Goal: Navigation & Orientation: Find specific page/section

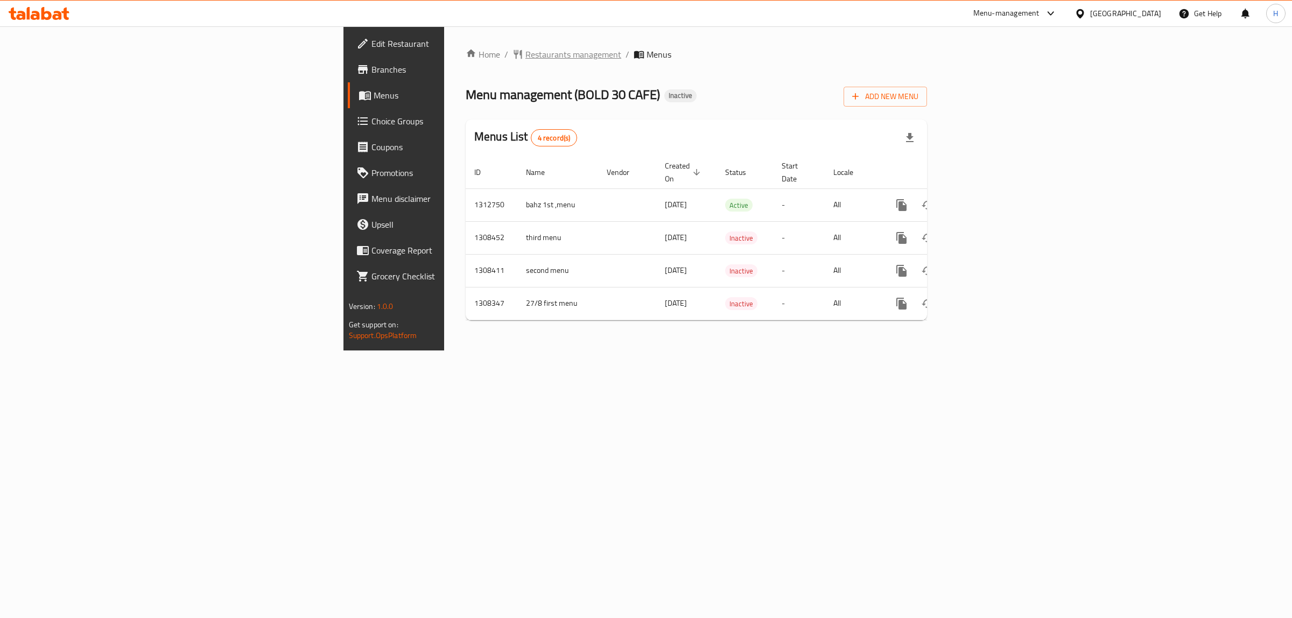
click at [525, 57] on span "Restaurants management" at bounding box center [573, 54] width 96 height 13
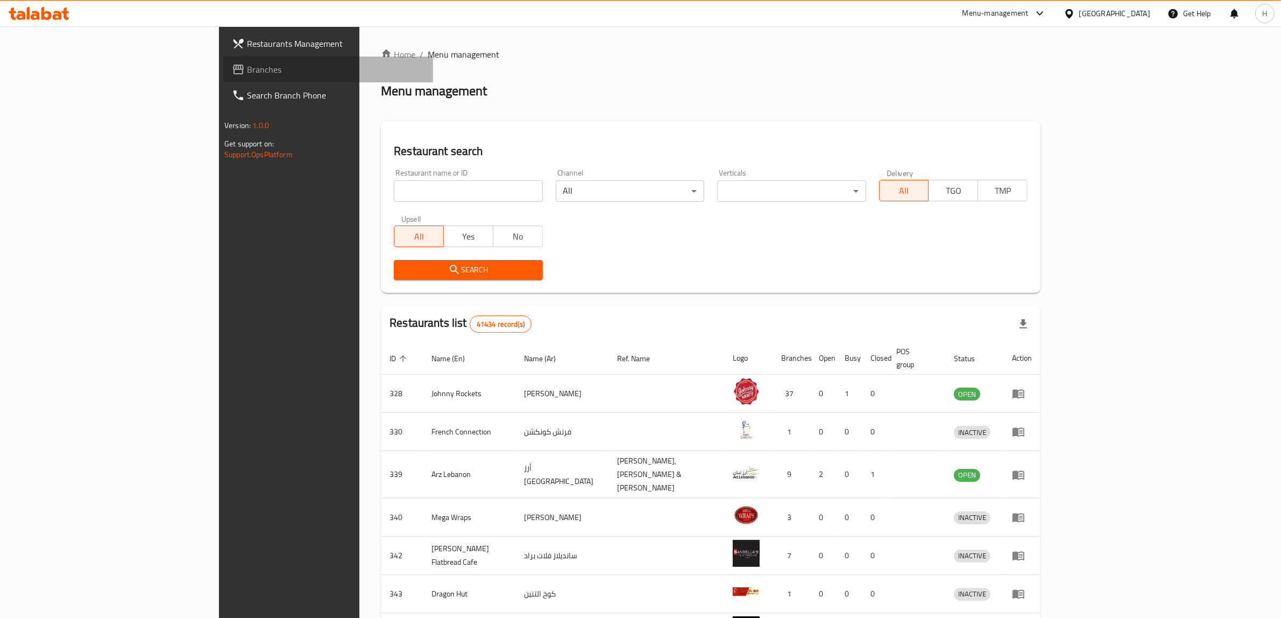
click at [247, 68] on span "Branches" at bounding box center [336, 69] width 178 height 13
click at [394, 187] on input "search" at bounding box center [468, 191] width 149 height 22
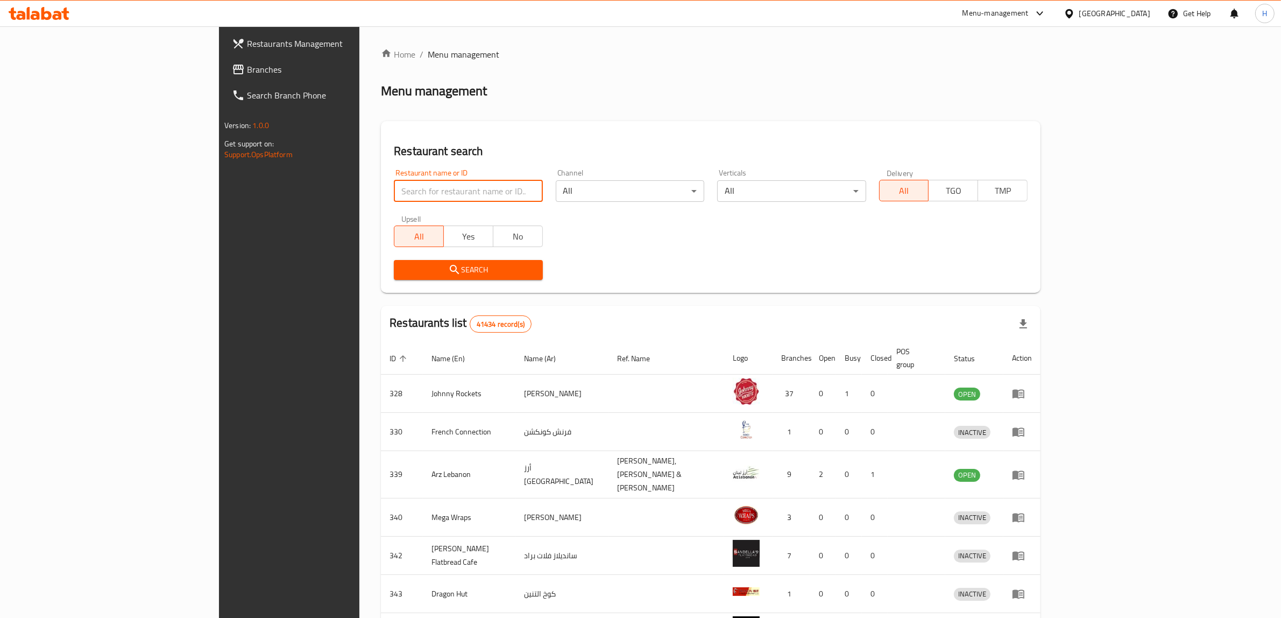
paste input "23039"
type input "23039"
click at [428, 265] on span "Search" at bounding box center [468, 269] width 131 height 13
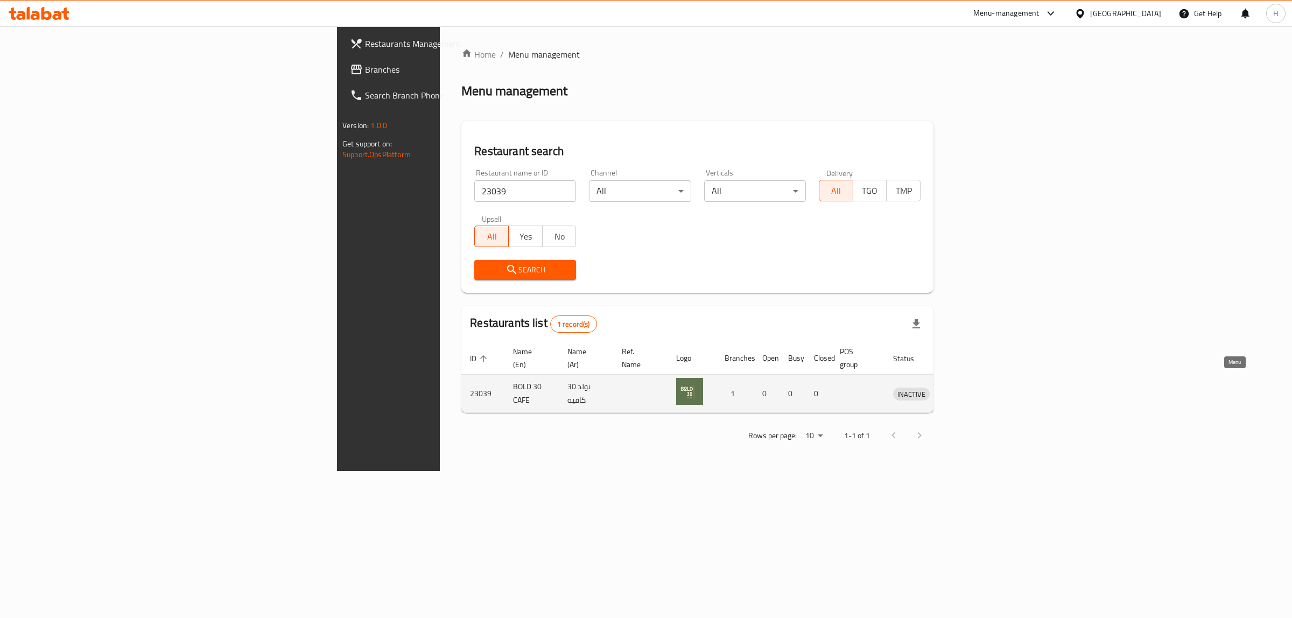
click at [964, 387] on icon "enhanced table" at bounding box center [957, 393] width 13 height 13
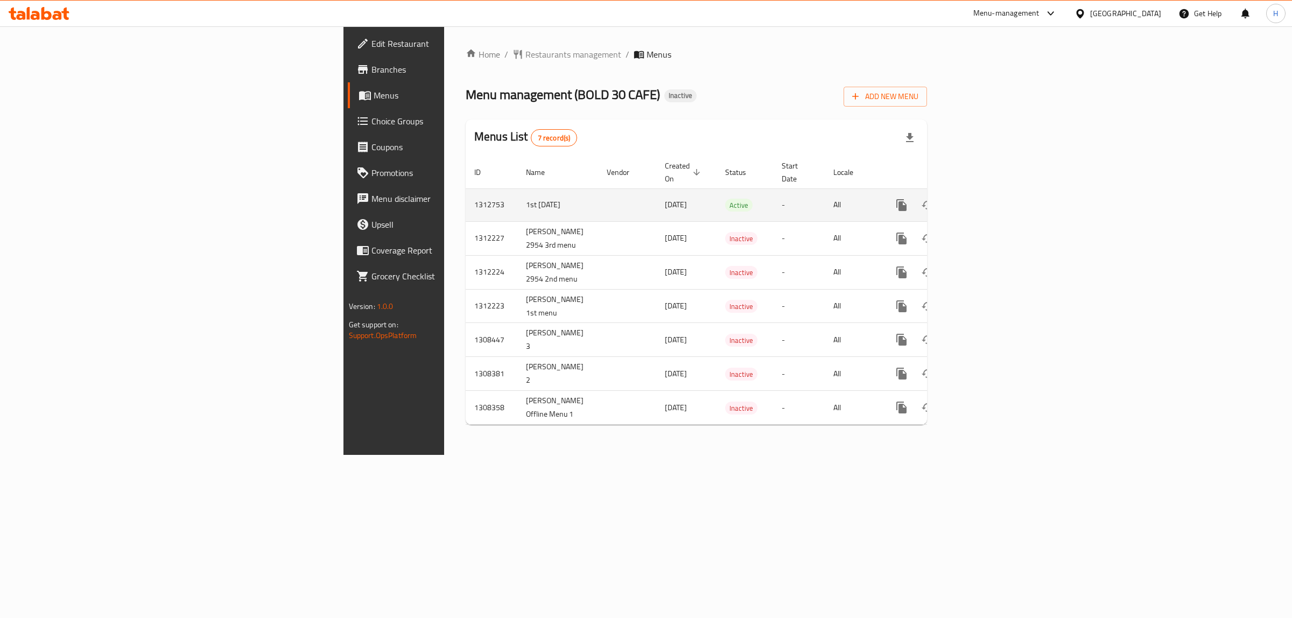
click at [517, 188] on td "1st [DATE]" at bounding box center [557, 204] width 81 height 33
click at [517, 192] on td "1st [DATE]" at bounding box center [557, 204] width 81 height 33
click at [517, 193] on td "1st [DATE]" at bounding box center [557, 204] width 81 height 33
click at [665, 198] on span "[DATE]" at bounding box center [676, 205] width 22 height 14
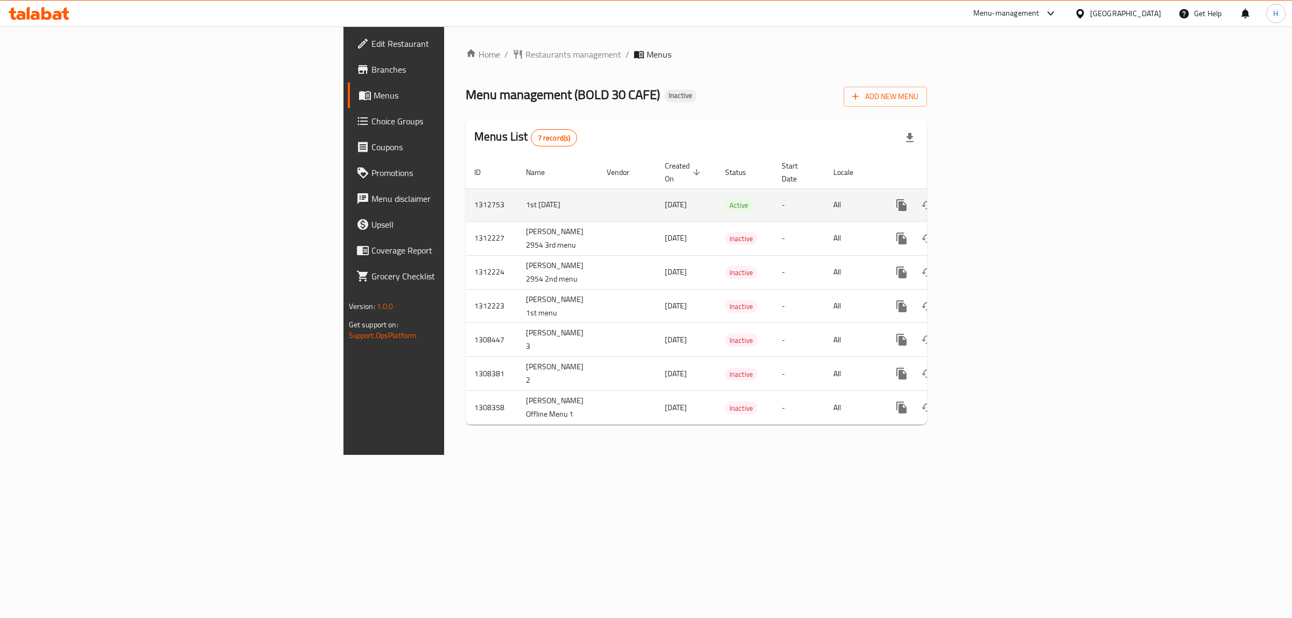
click at [517, 195] on td "1st [DATE]" at bounding box center [557, 204] width 81 height 33
click at [371, 69] on span "Branches" at bounding box center [460, 69] width 179 height 13
